Goal: Complete application form: Complete application form

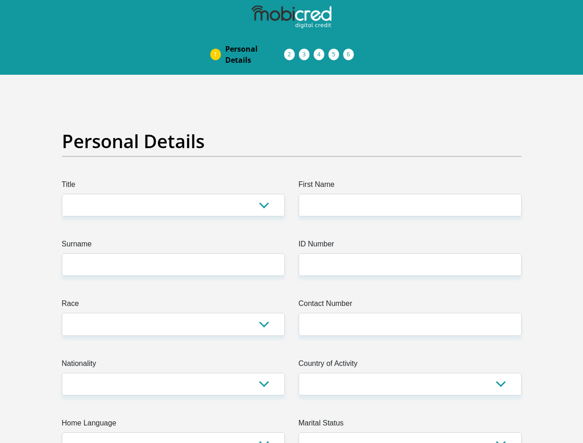
click at [0, 0] on img at bounding box center [0, 0] width 0 height 0
click at [218, 40] on link "Personal Details" at bounding box center [255, 55] width 74 height 30
click at [292, 51] on link "Acceptance of Services" at bounding box center [299, 54] width 15 height 7
click at [0, 0] on span "Documents" at bounding box center [0, 0] width 0 height 0
click at [336, 51] on link "Debicheck Mandate" at bounding box center [328, 54] width 15 height 7
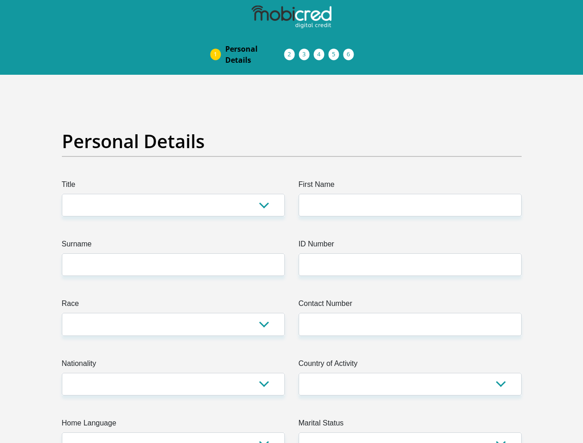
click at [351, 51] on link "Curata Authentication" at bounding box center [343, 54] width 15 height 7
click at [365, 51] on link "Pre Agreement Signoff" at bounding box center [358, 54] width 15 height 7
